Goal: Information Seeking & Learning: Learn about a topic

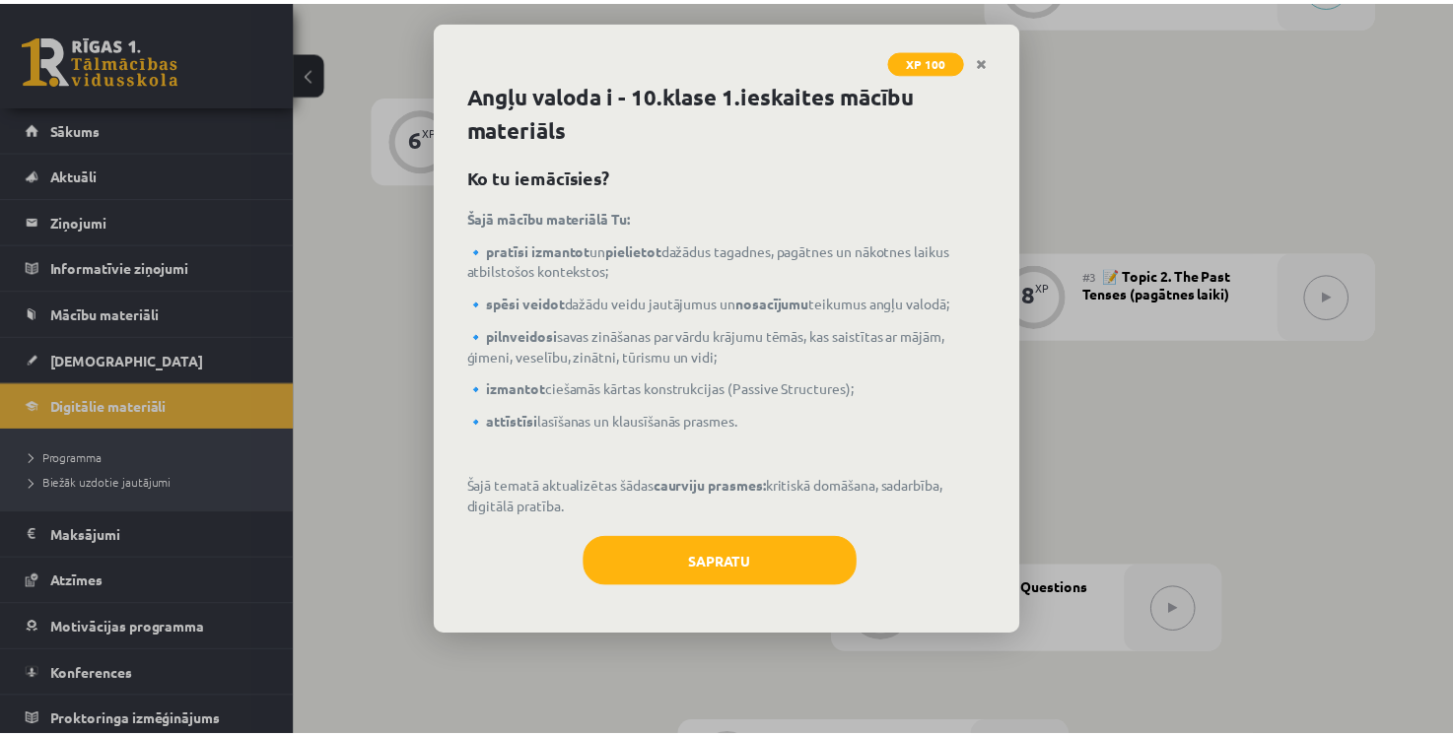
scroll to position [615, 0]
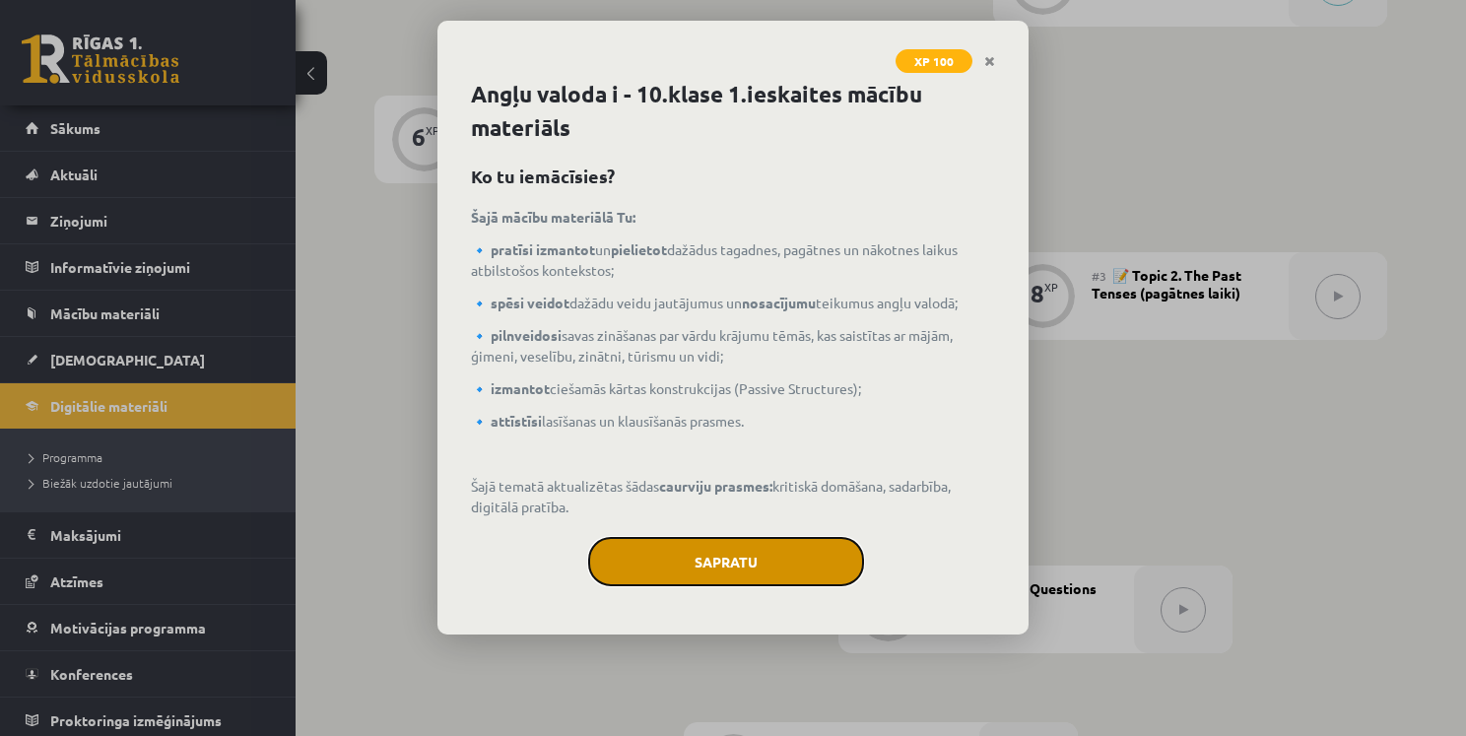
click at [757, 561] on button "Sapratu" at bounding box center [726, 561] width 276 height 49
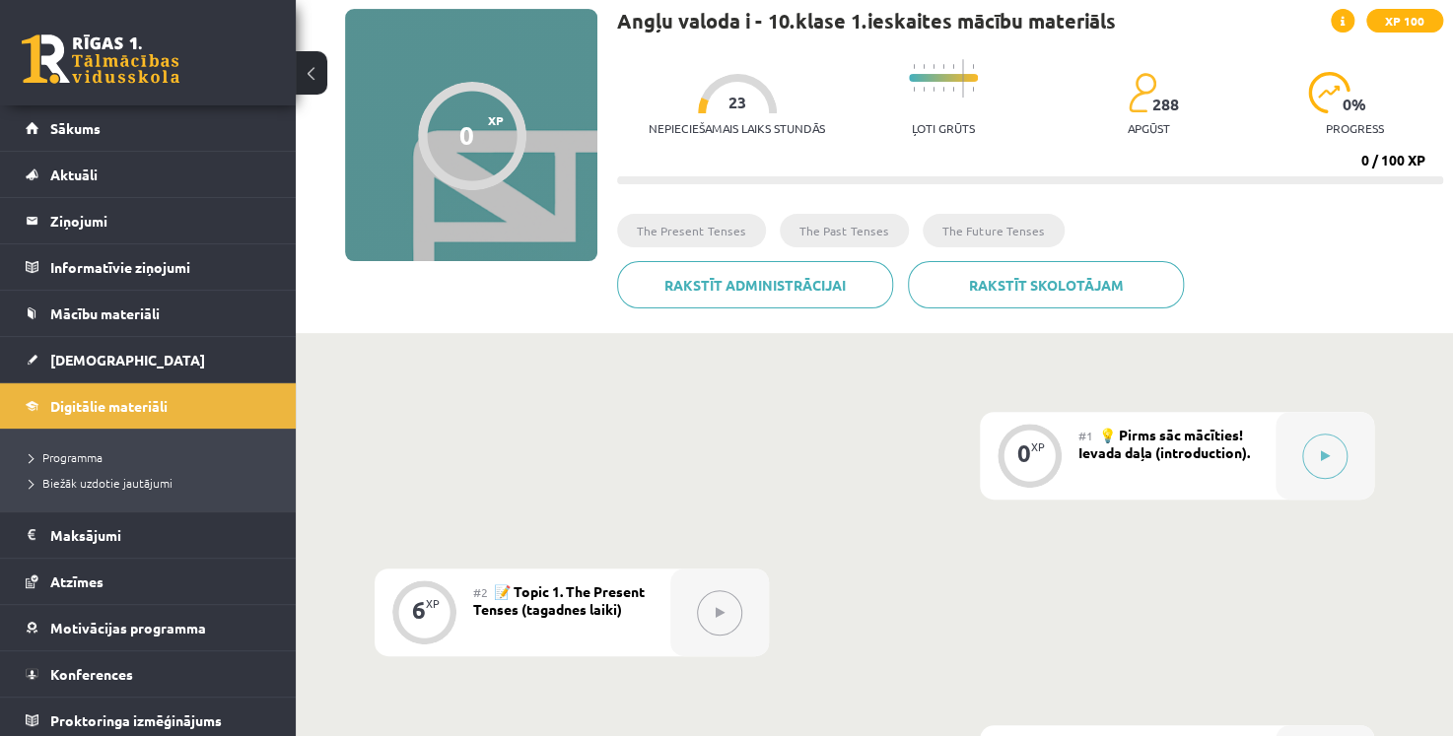
scroll to position [114, 0]
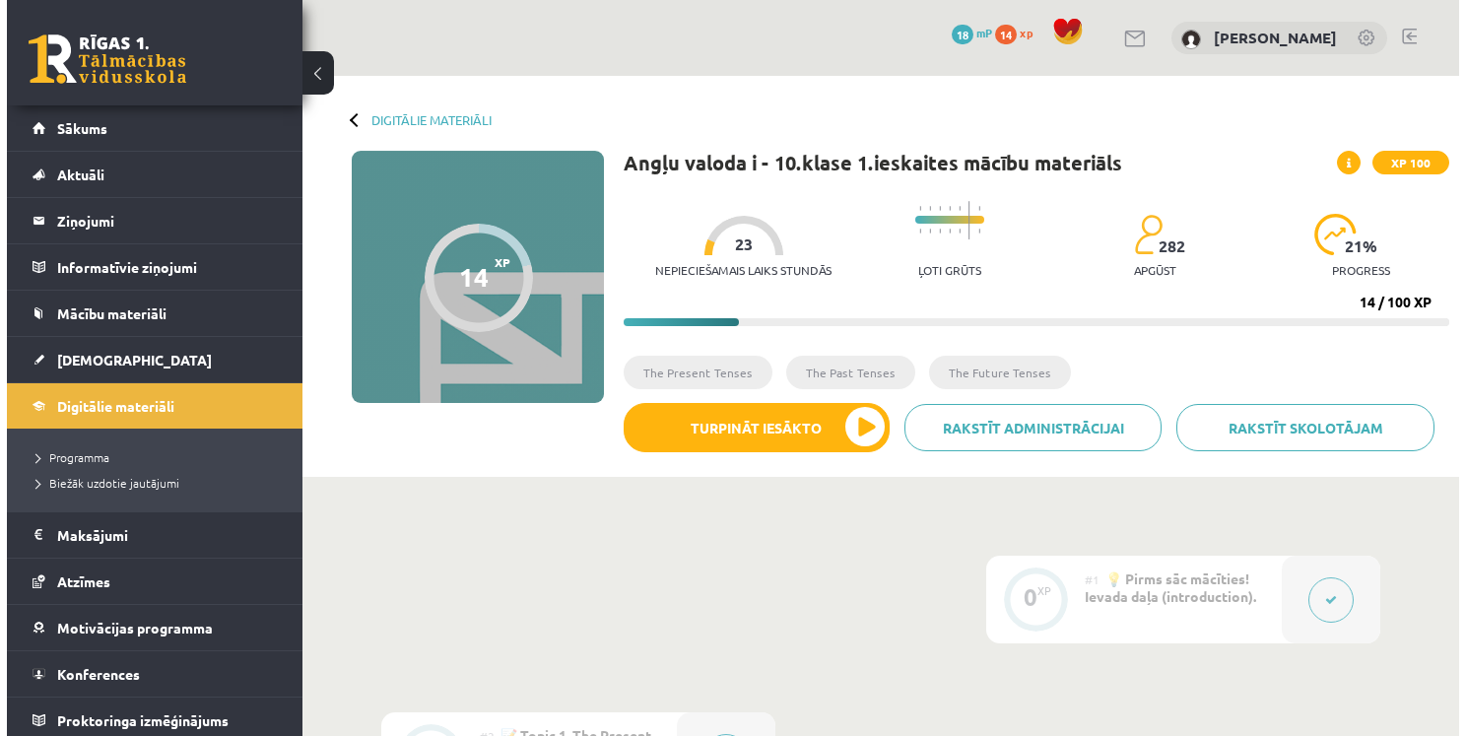
scroll to position [114, 0]
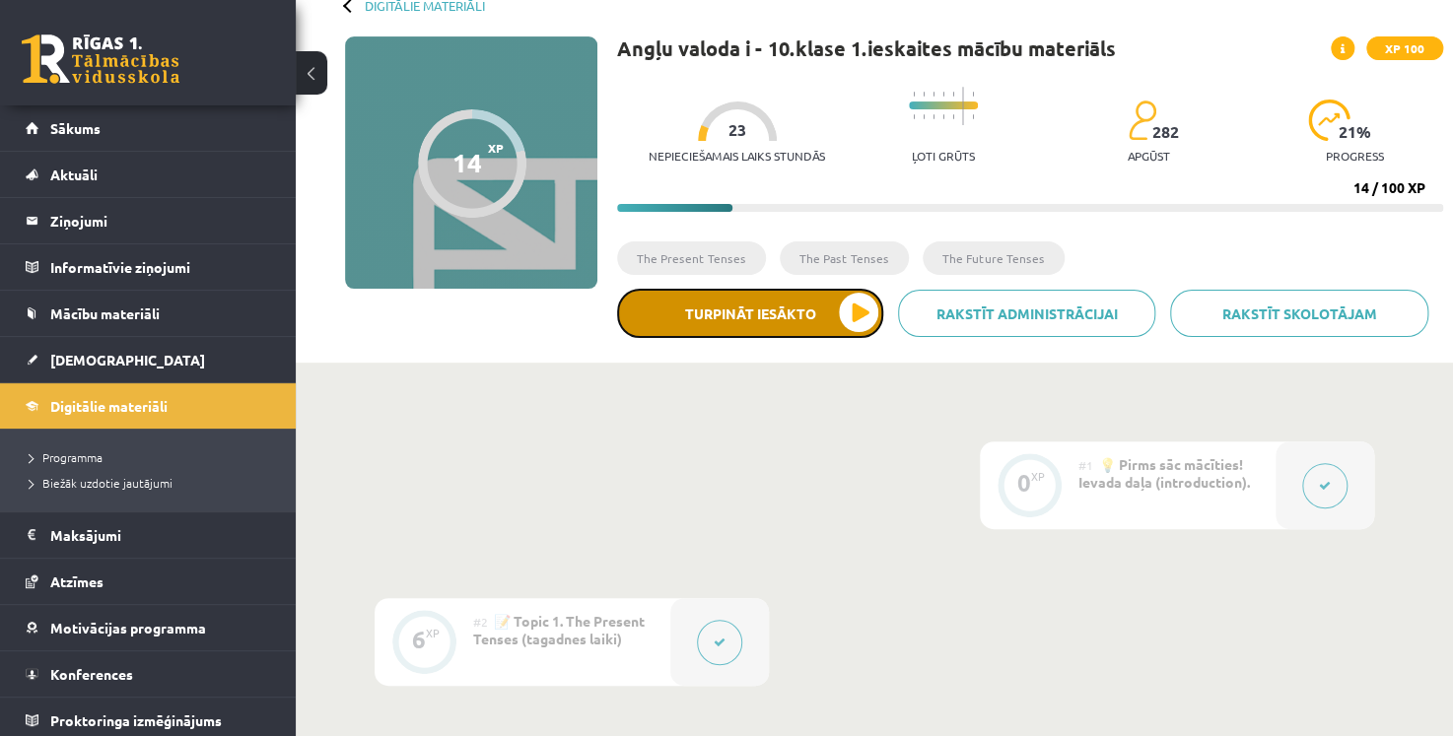
click at [799, 302] on button "Turpināt iesākto" at bounding box center [750, 313] width 266 height 49
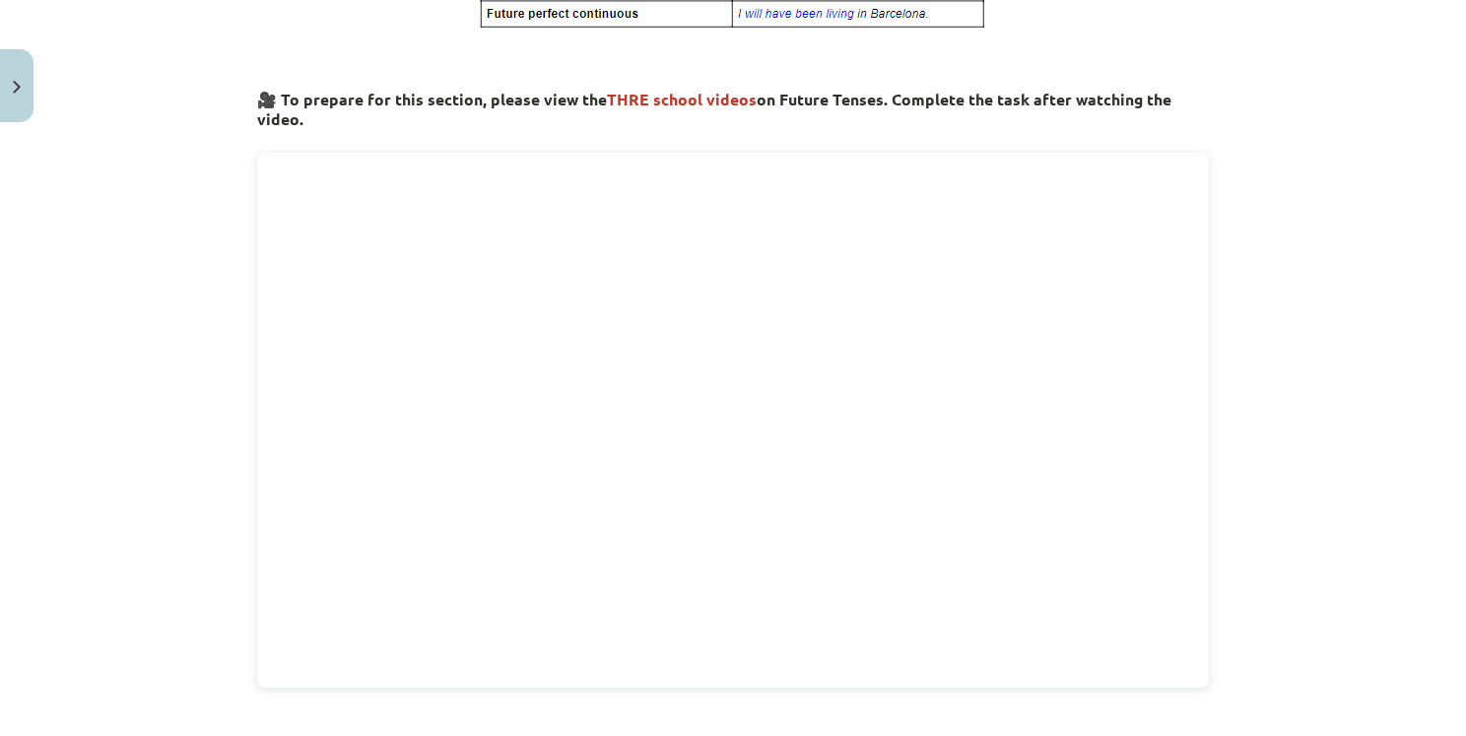
scroll to position [531, 0]
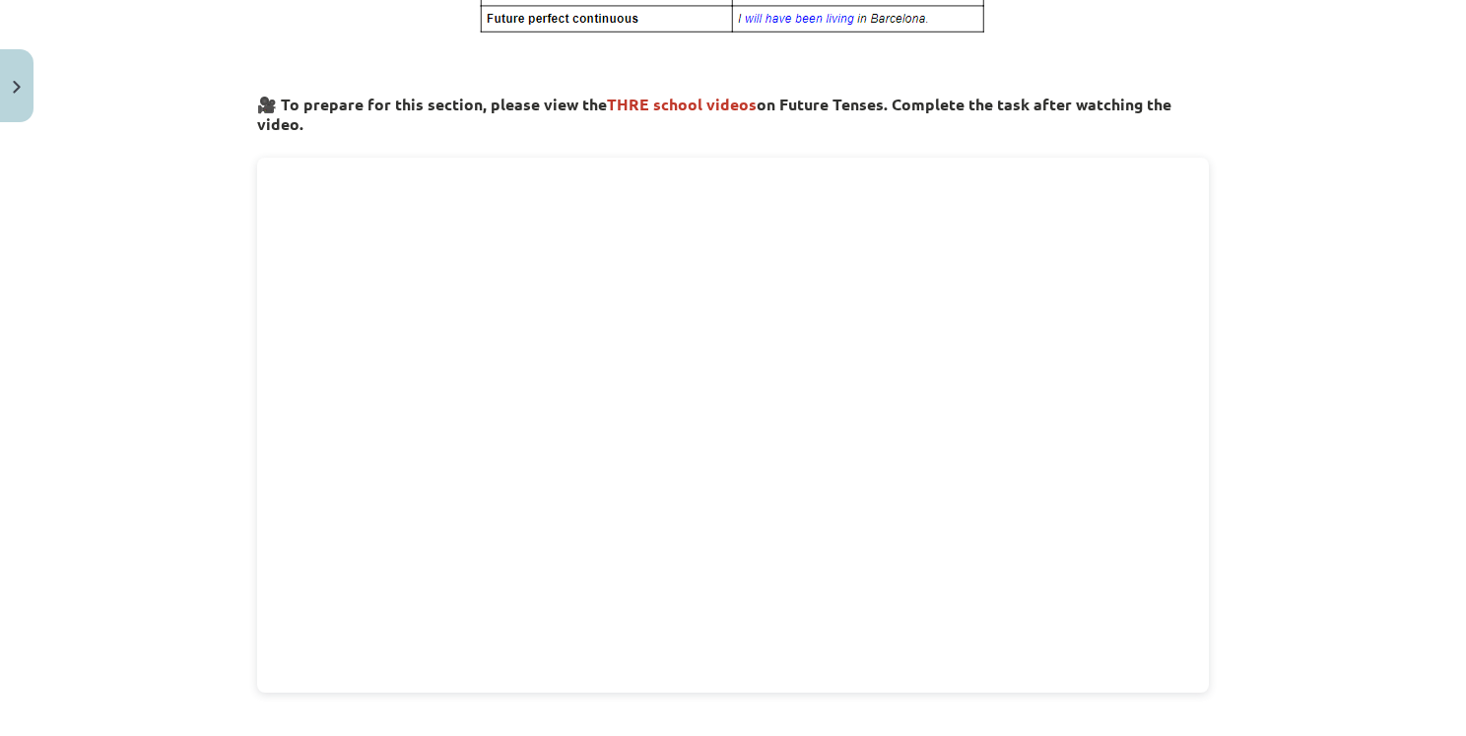
drag, startPoint x: 1459, startPoint y: 422, endPoint x: 1383, endPoint y: 104, distance: 326.3
click at [1383, 104] on div "Mācību tēma: Angļu valoda i - 10.klase 1.ieskaites mācību materiāls #4 📝 Topic …" at bounding box center [733, 368] width 1466 height 736
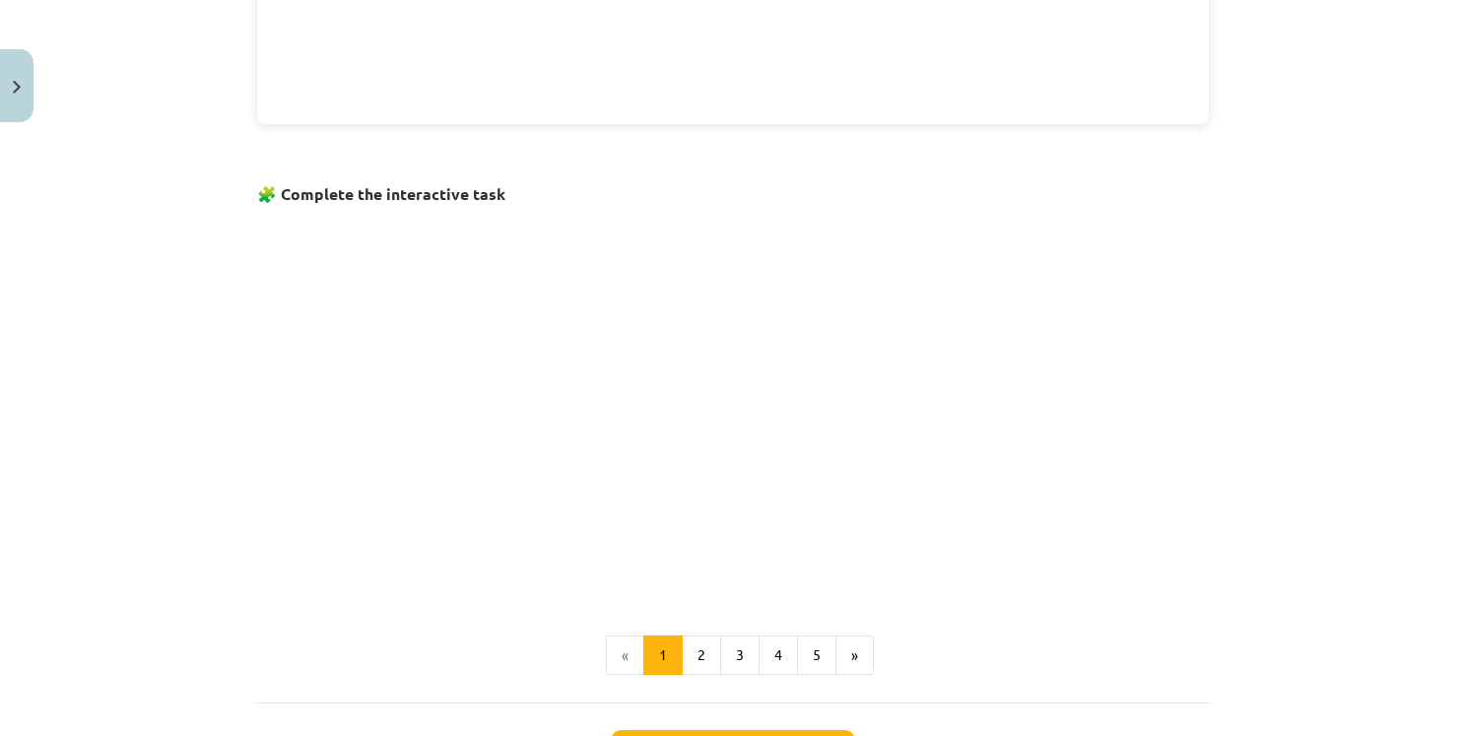
scroll to position [1114, 0]
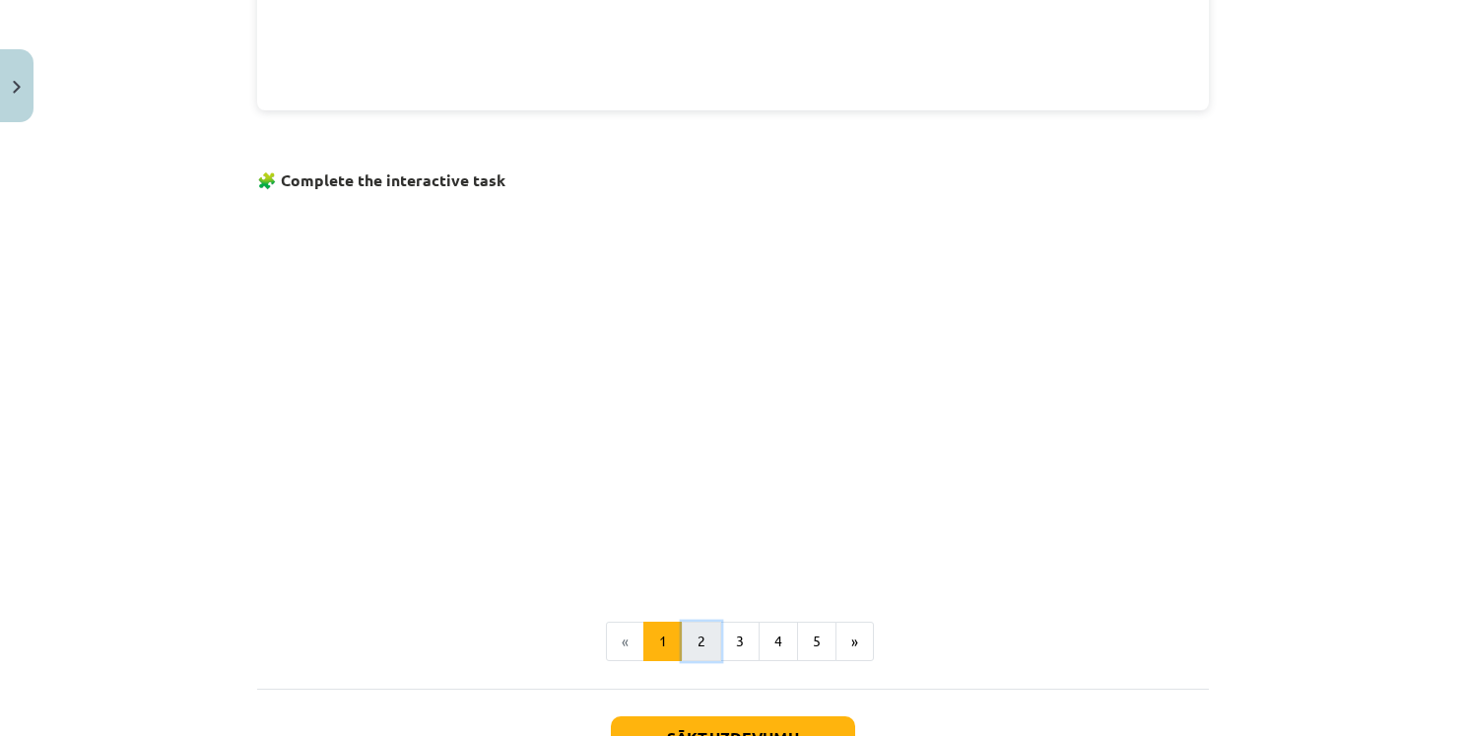
click at [699, 637] on button "2" at bounding box center [701, 641] width 39 height 39
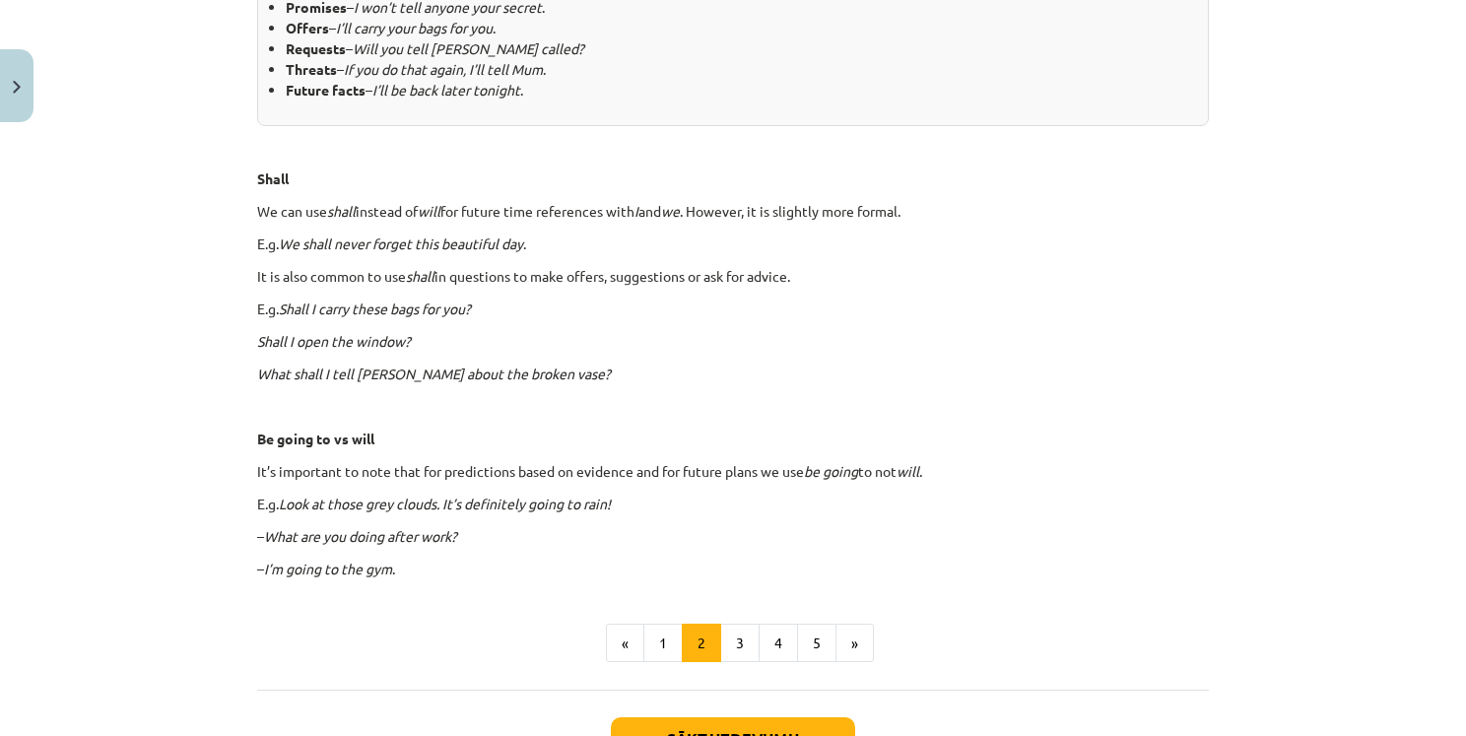
scroll to position [1060, 0]
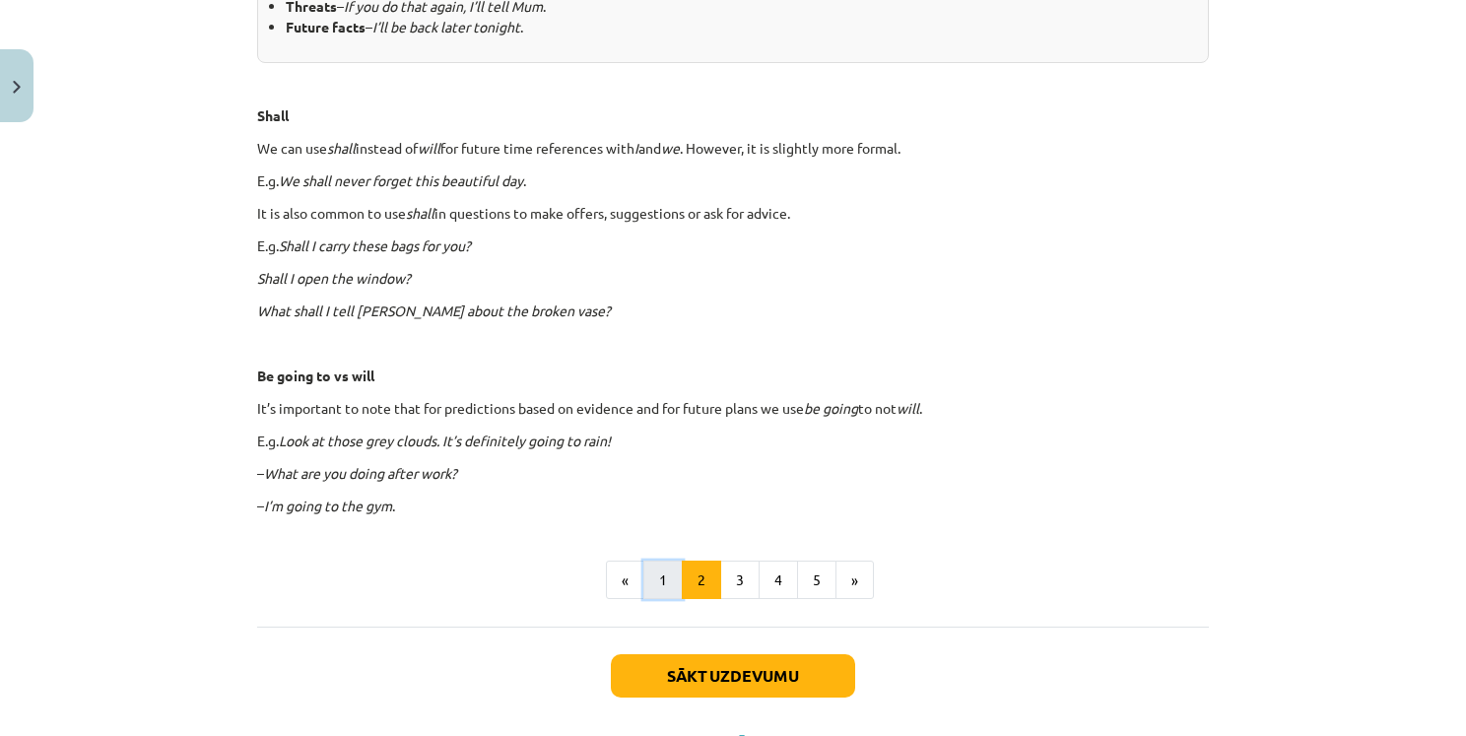
click at [644, 577] on button "1" at bounding box center [663, 580] width 39 height 39
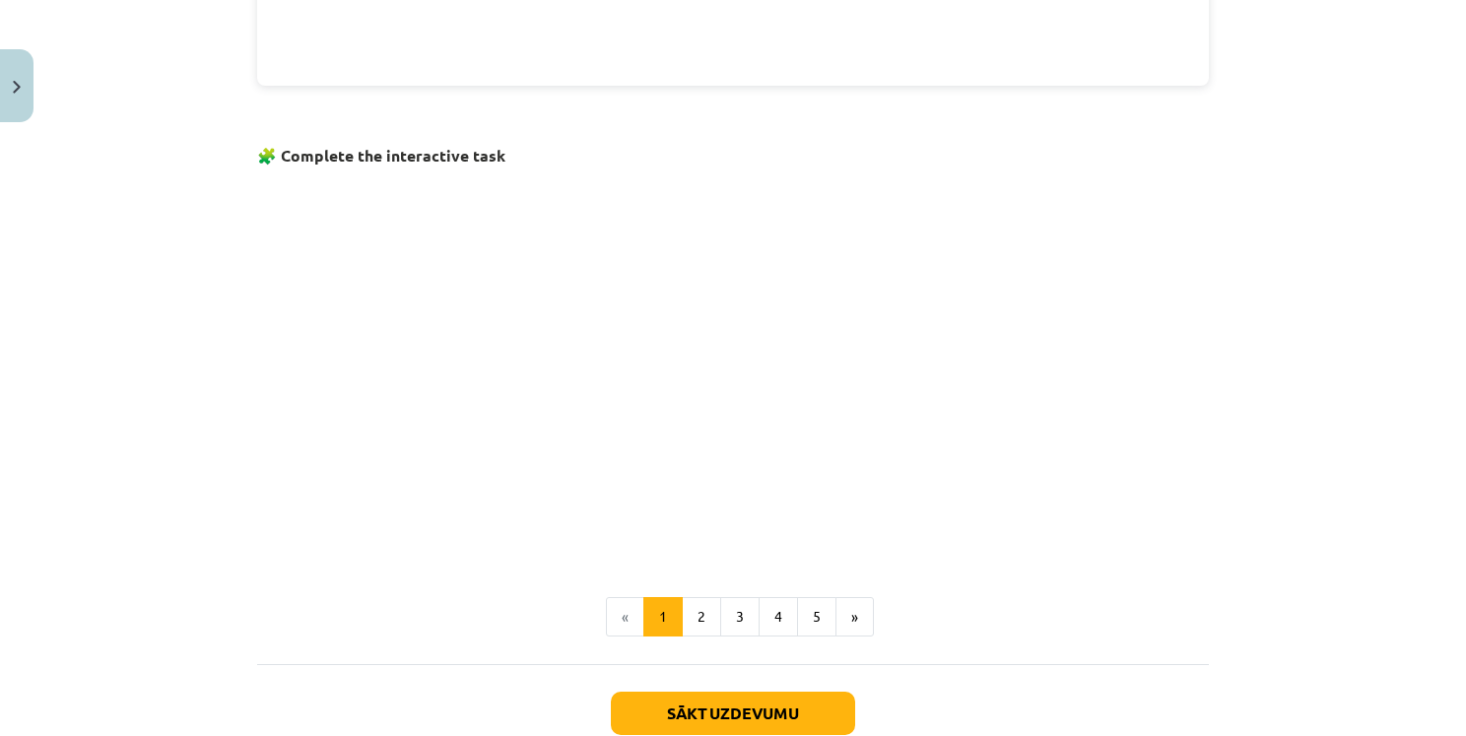
scroll to position [1193, 0]
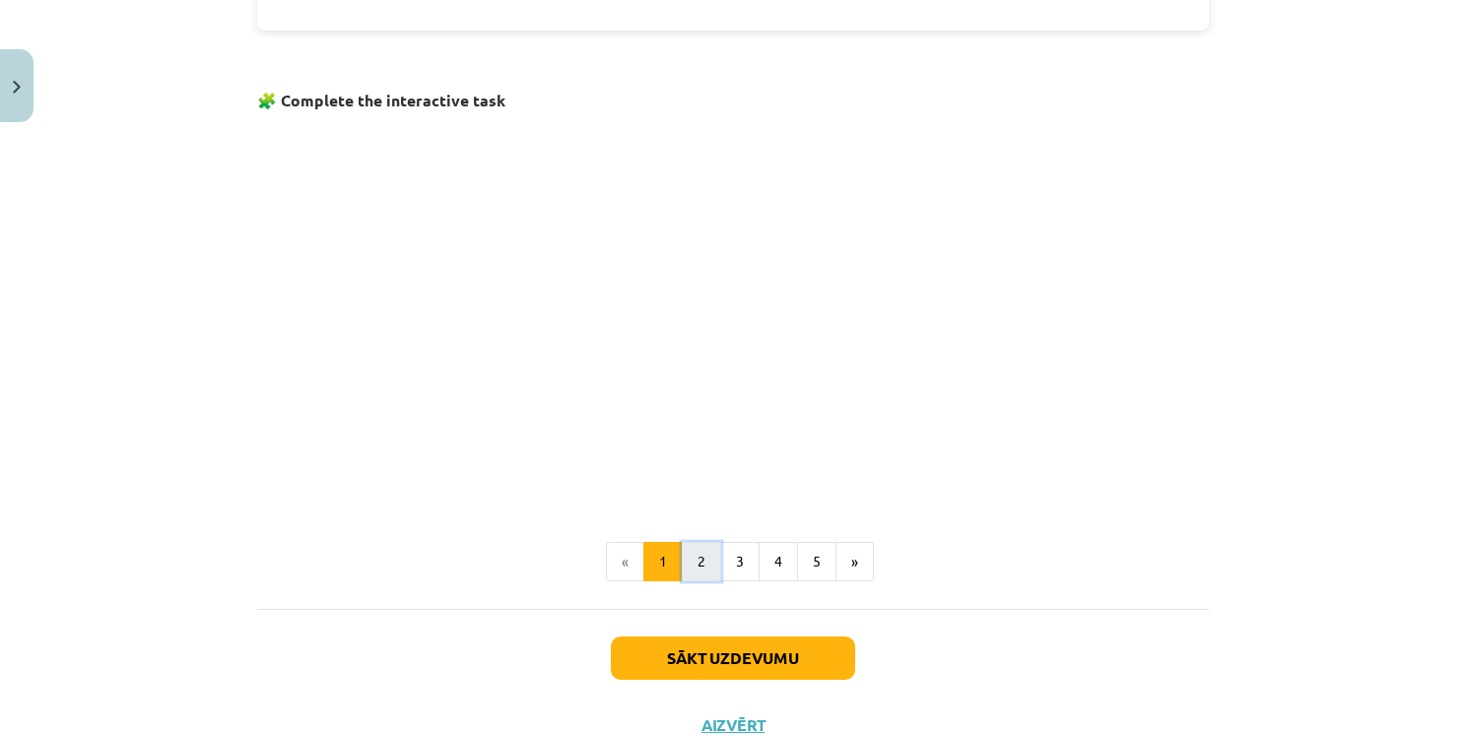
click at [693, 572] on button "2" at bounding box center [701, 561] width 39 height 39
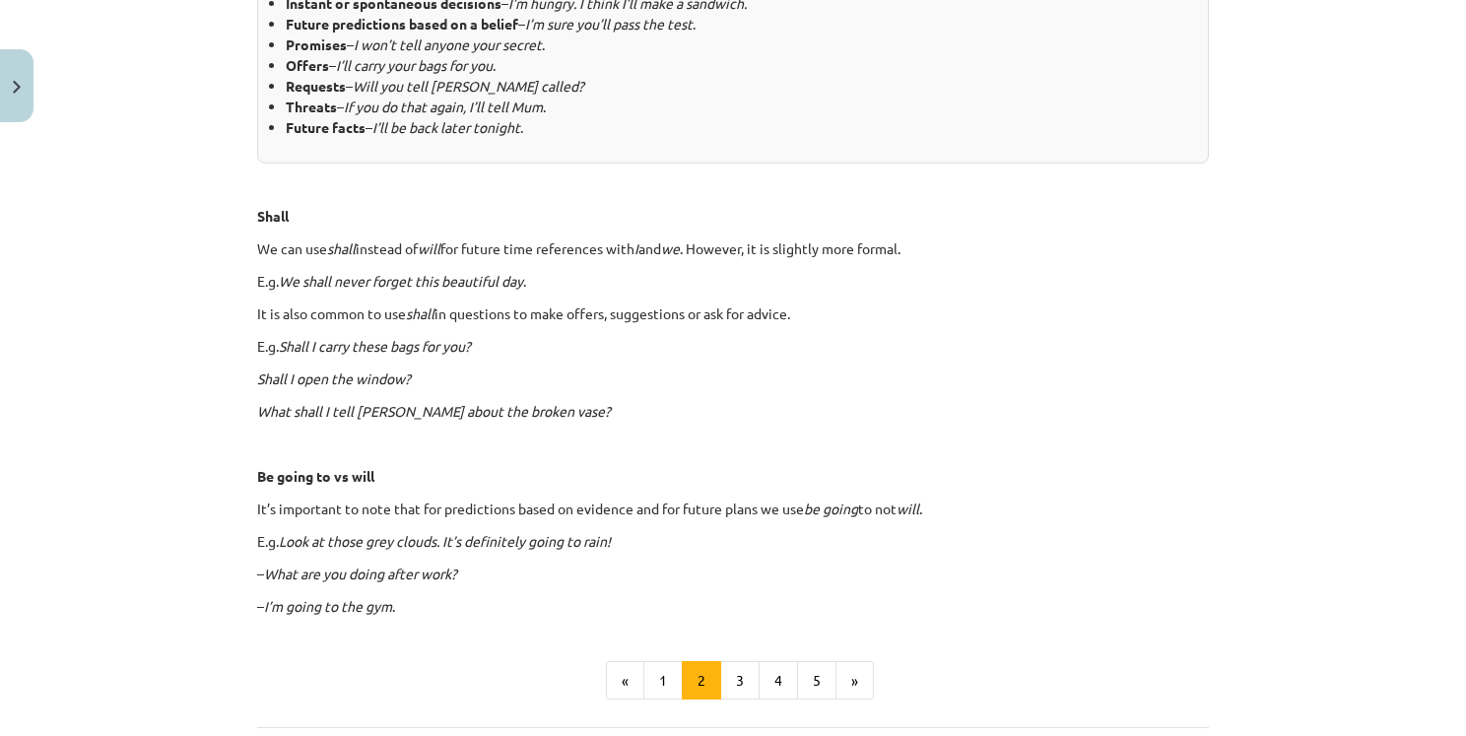
scroll to position [995, 0]
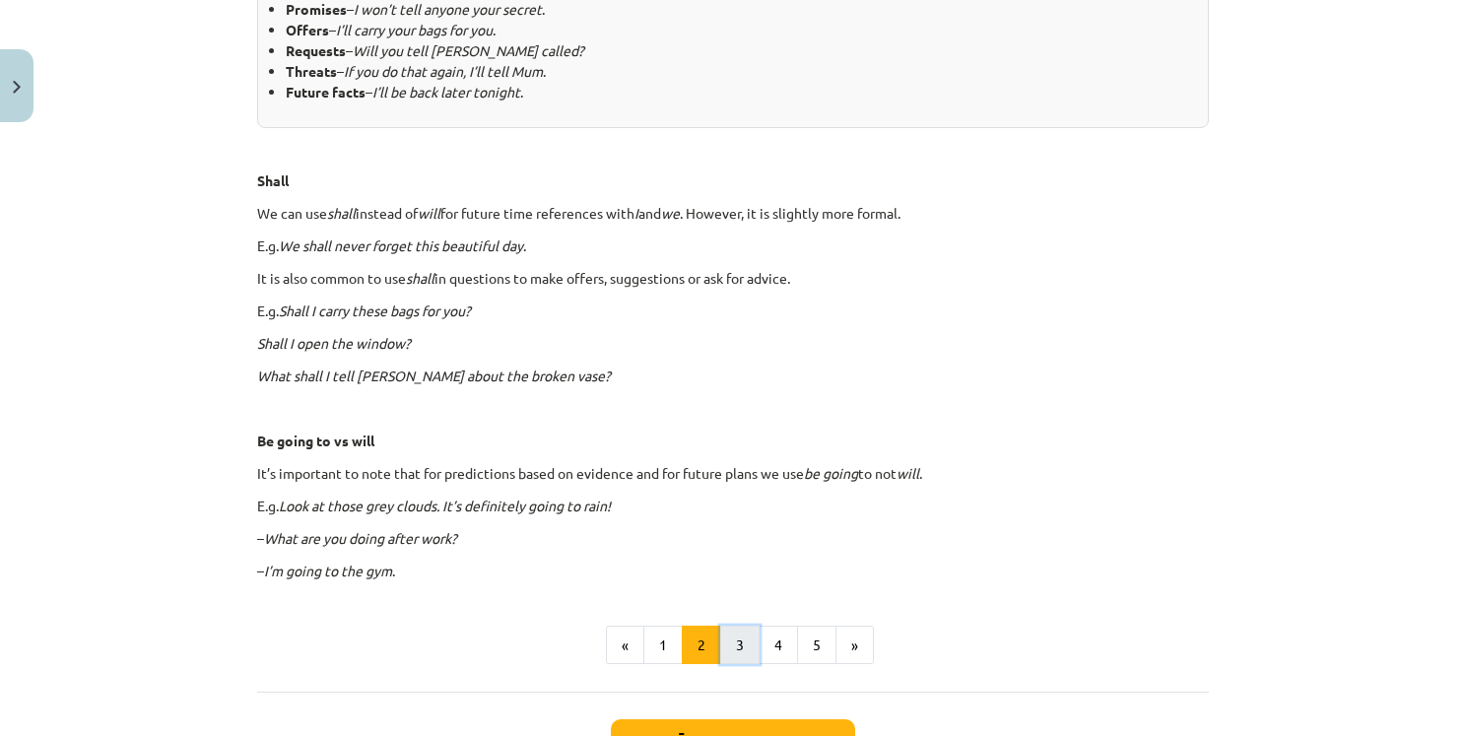
click at [749, 634] on button "3" at bounding box center [739, 645] width 39 height 39
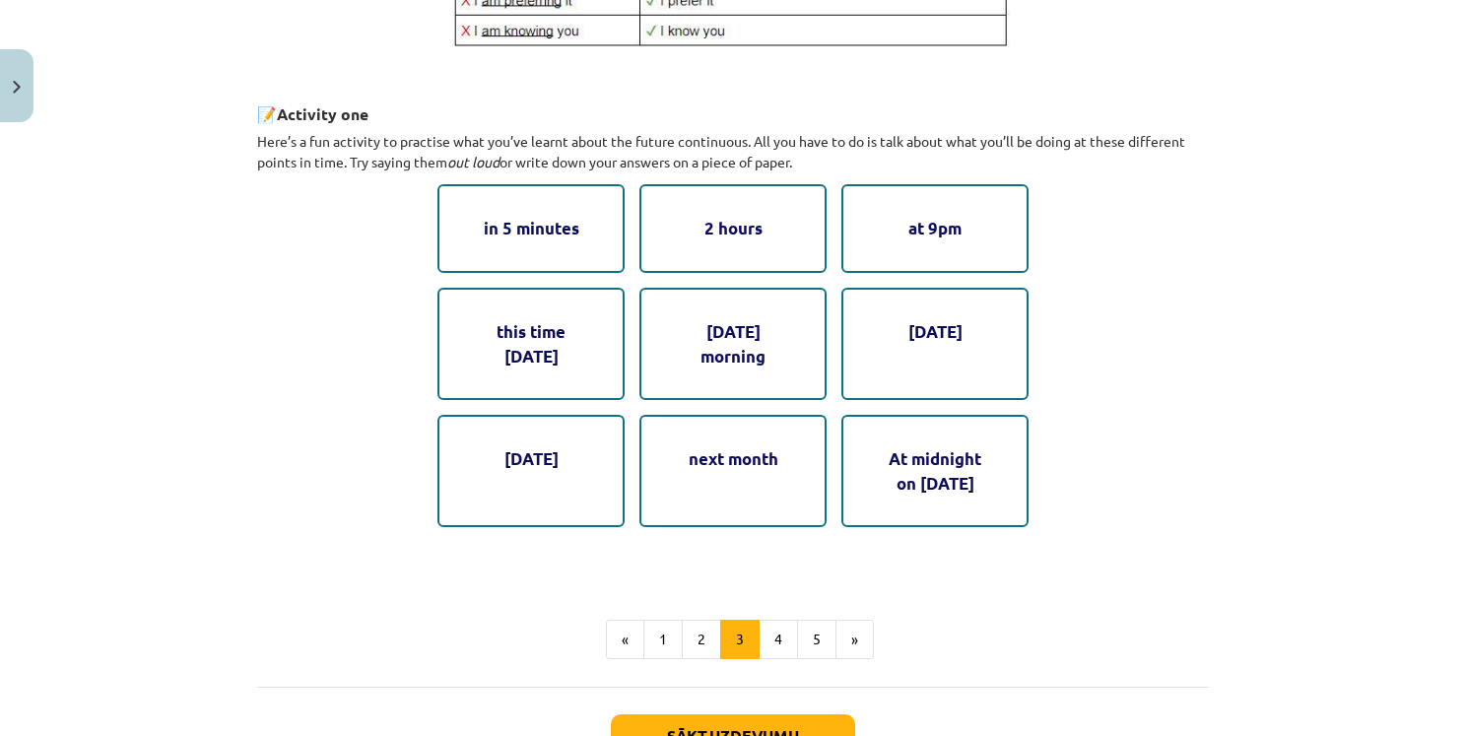
scroll to position [975, 0]
click at [534, 191] on div "in 5 minutes" at bounding box center [531, 227] width 187 height 88
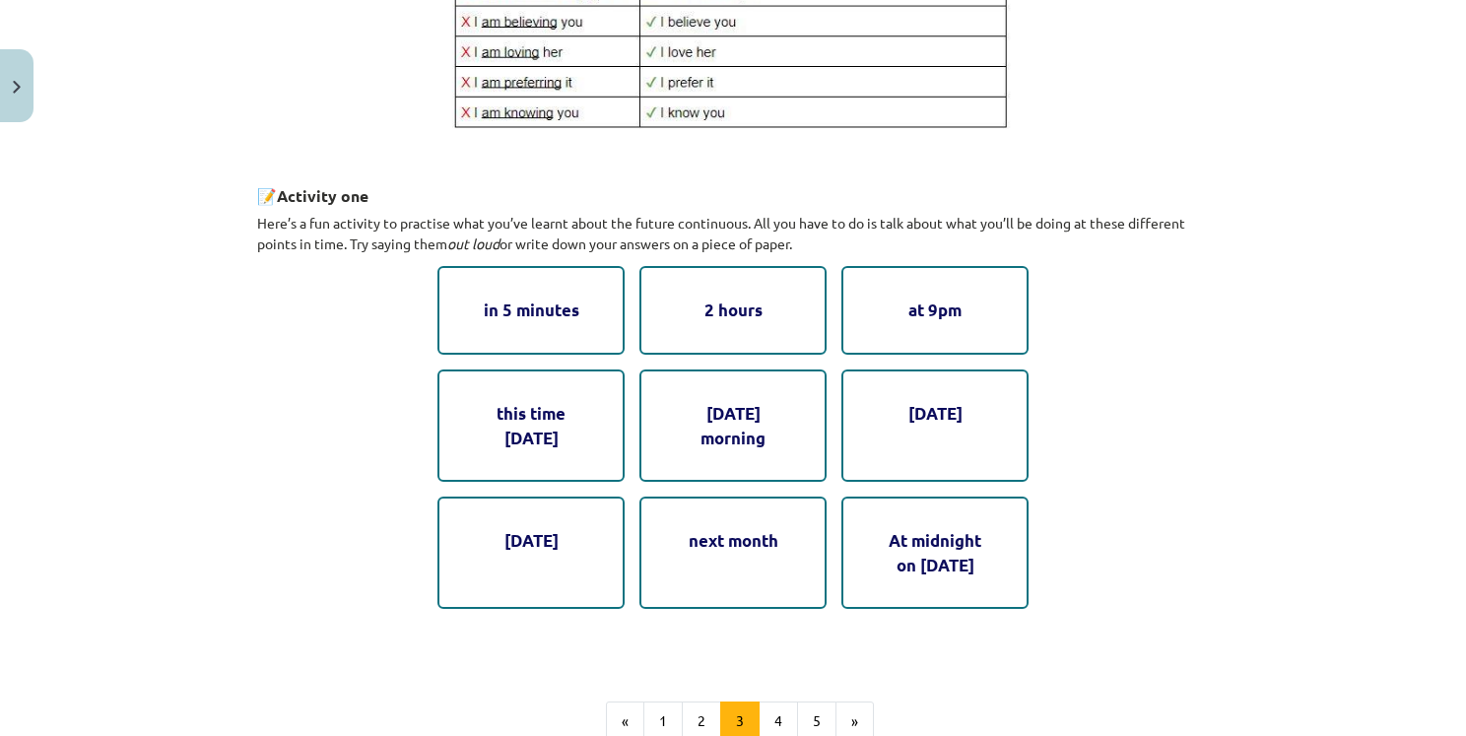
scroll to position [899, 0]
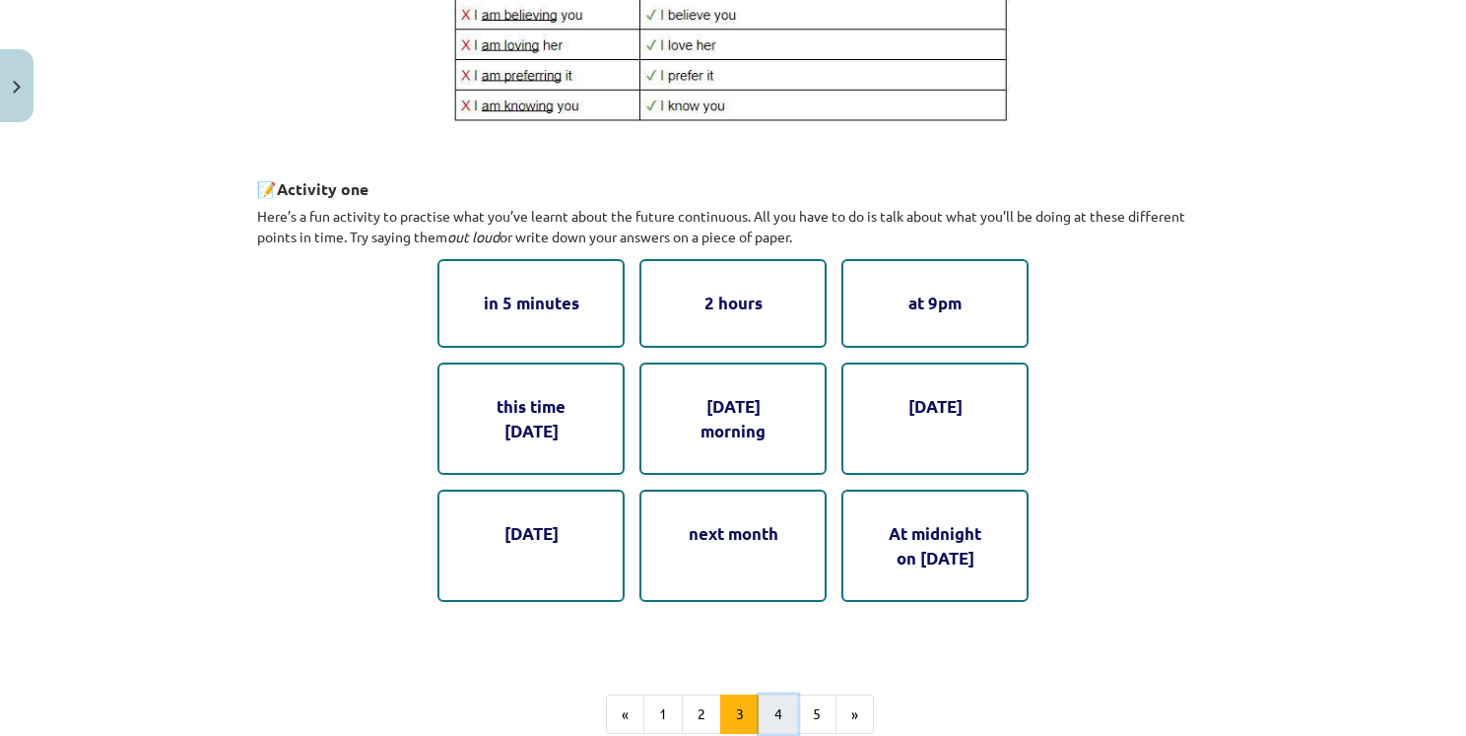
click at [766, 703] on button "4" at bounding box center [778, 714] width 39 height 39
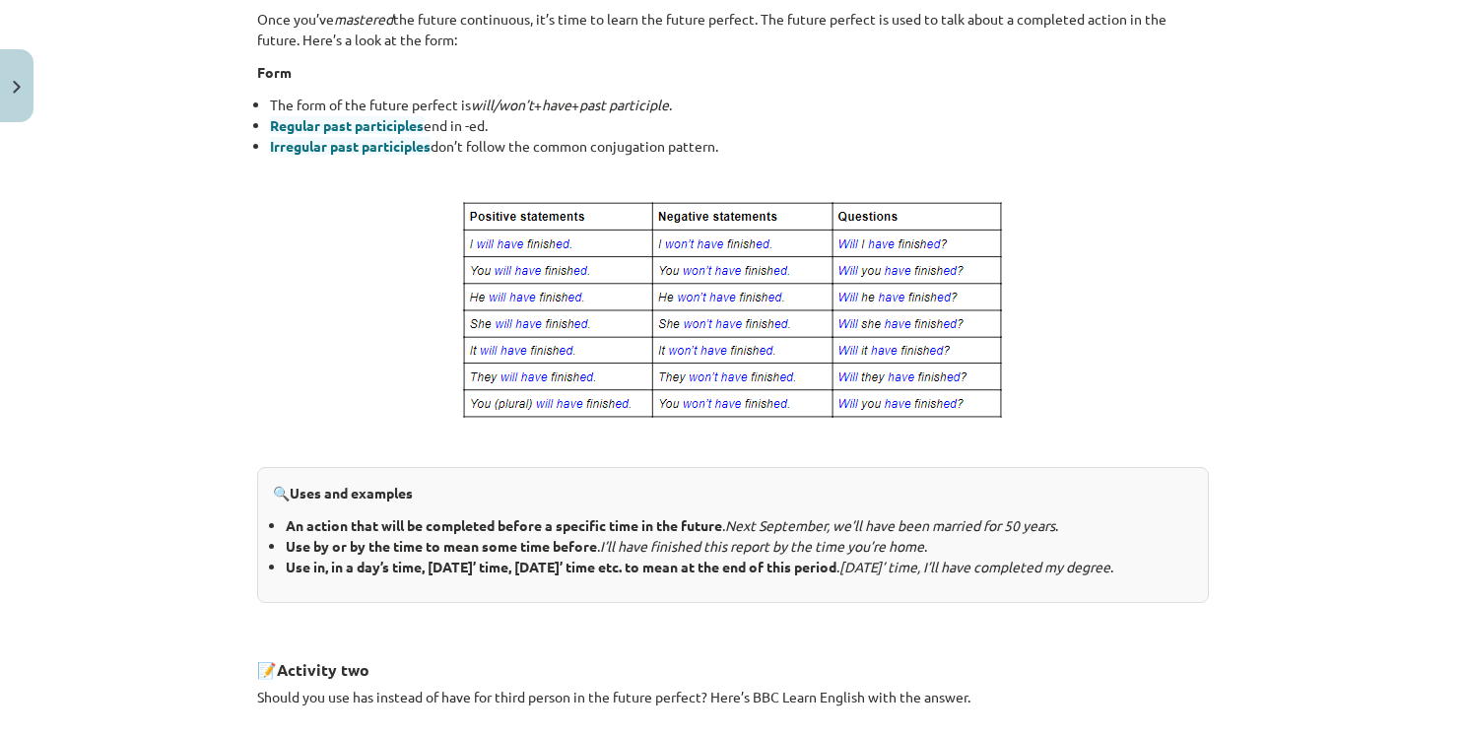
scroll to position [352, 0]
